Goal: Navigation & Orientation: Find specific page/section

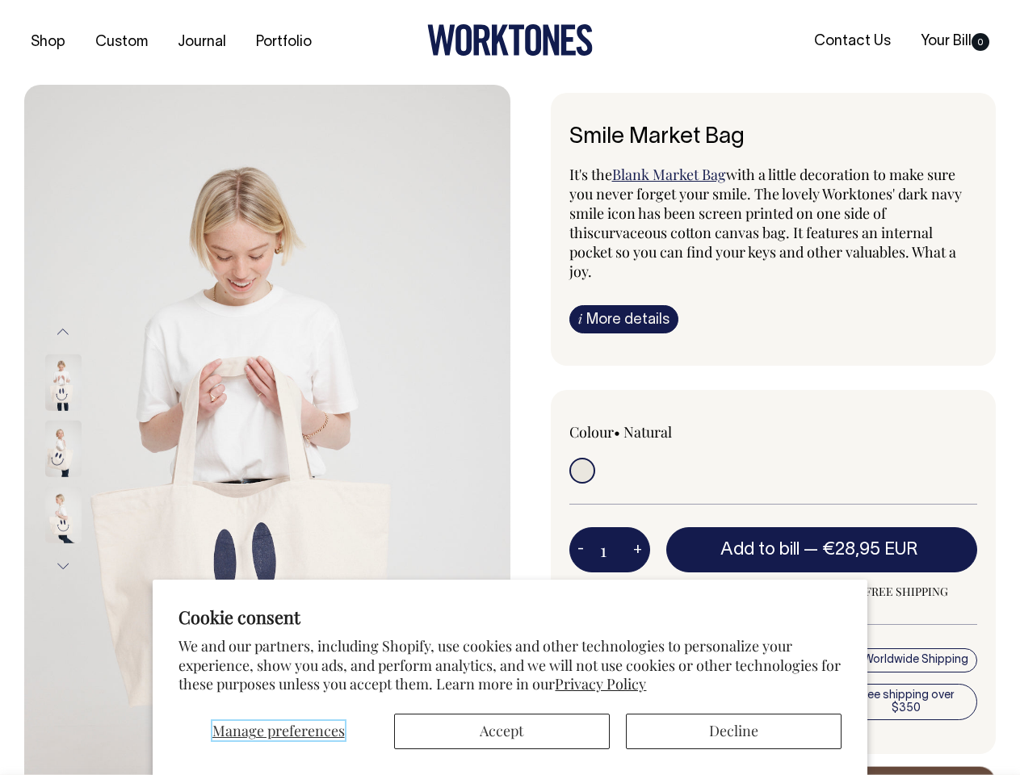
click at [278, 732] on span "Manage preferences" at bounding box center [278, 730] width 132 height 19
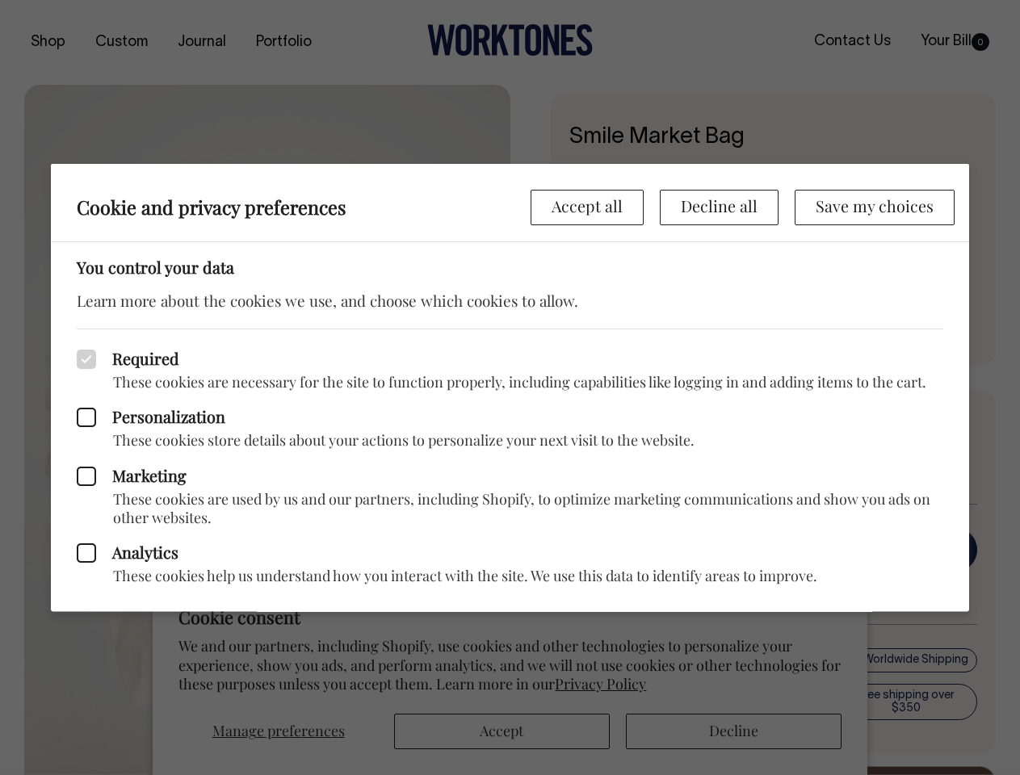
click at [502, 732] on div at bounding box center [510, 387] width 1020 height 775
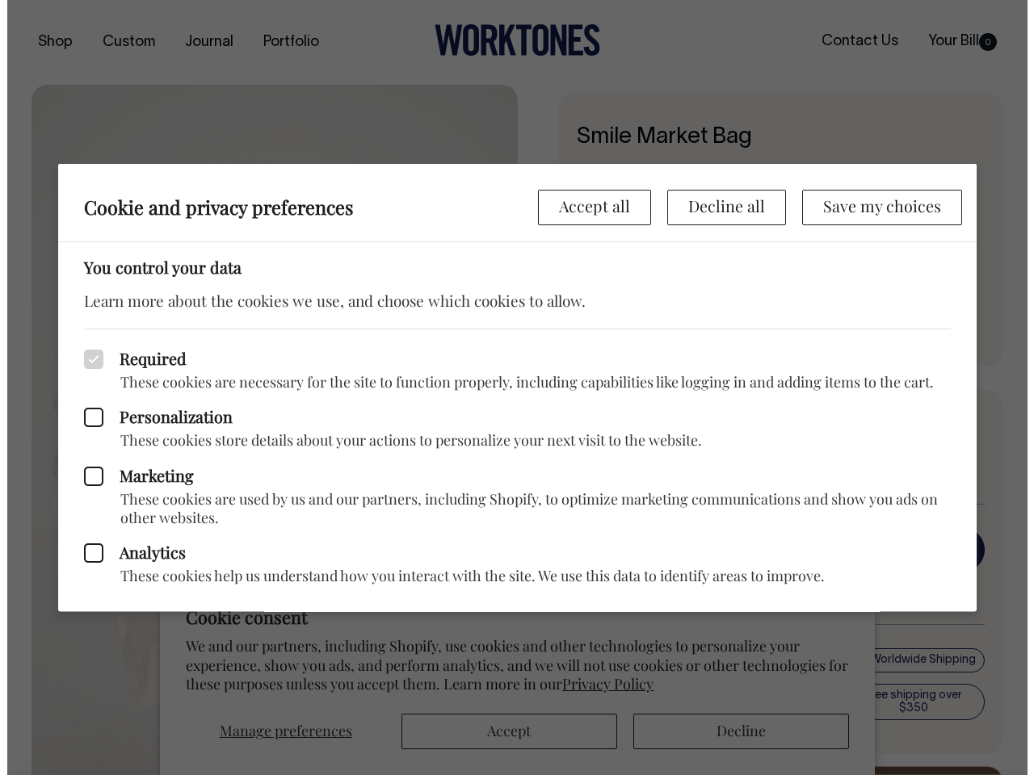
scroll to position [0, 52]
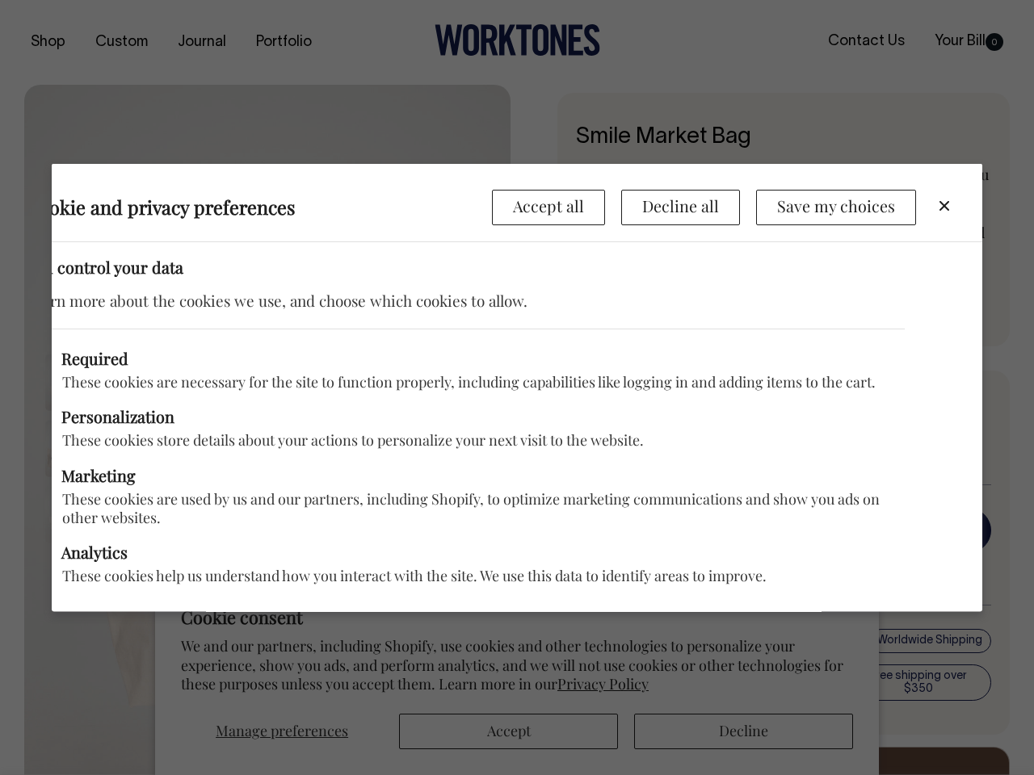
click at [733, 732] on div at bounding box center [517, 387] width 1034 height 775
click at [267, 431] on p "These cookies store details about your actions to personalize your next visit t…" at bounding box center [465, 440] width 879 height 19
click at [85, 450] on div "Marketing These cookies are used by us and our partners, including Shopify, to …" at bounding box center [465, 489] width 879 height 78
click at [63, 331] on div "Required These cookies are necessary for the site to function properly, includi…" at bounding box center [465, 359] width 879 height 63
click at [85, 450] on div "Marketing These cookies are used by us and our partners, including Shopify, to …" at bounding box center [465, 489] width 879 height 78
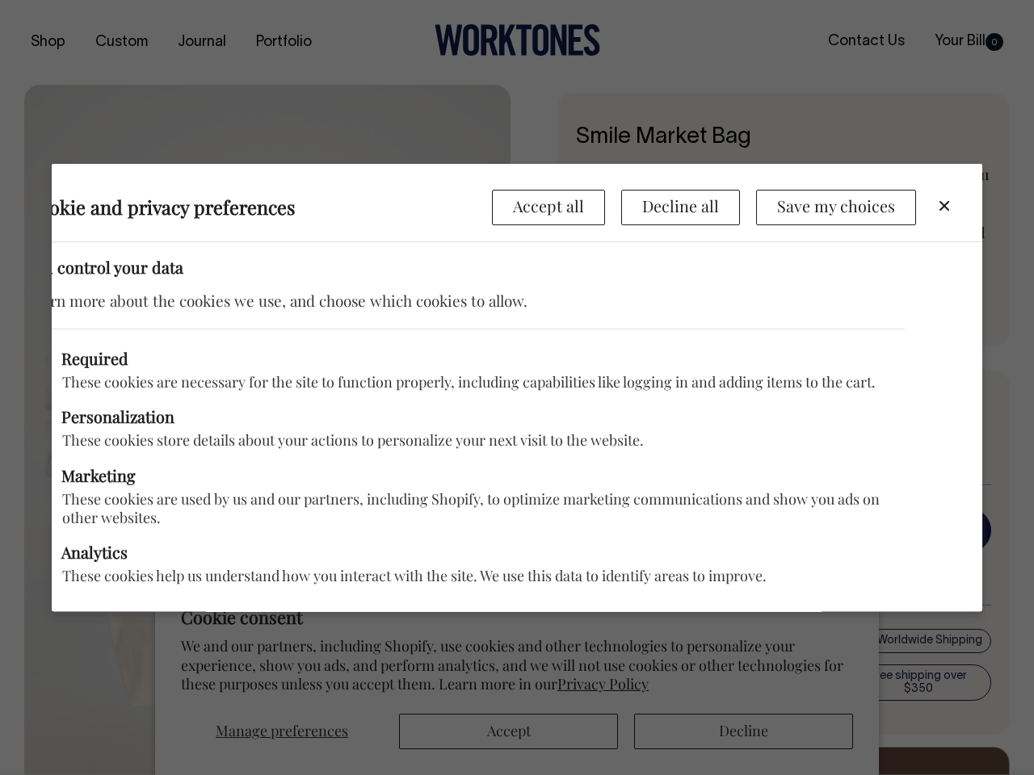
click at [63, 567] on p "These cookies help us understand how you interact with the site. We use this da…" at bounding box center [465, 576] width 879 height 19
click at [581, 530] on div "Analytics These cookies help us understand how you interact with the site. We u…" at bounding box center [465, 556] width 879 height 58
click at [637, 530] on div "Analytics These cookies help us understand how you interact with the site. We u…" at bounding box center [465, 556] width 879 height 58
